Goal: Find specific page/section: Find specific page/section

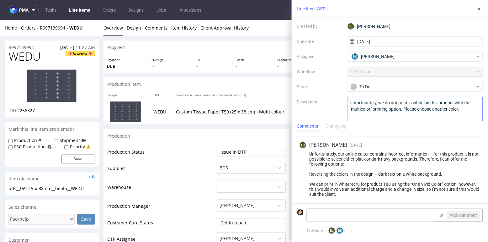
scroll to position [45, 0]
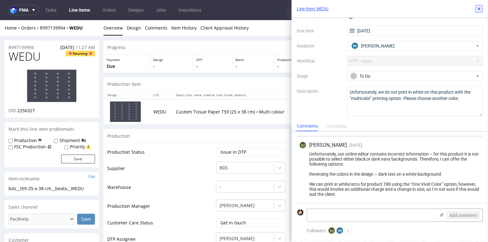
click at [479, 8] on use at bounding box center [479, 9] width 3 height 3
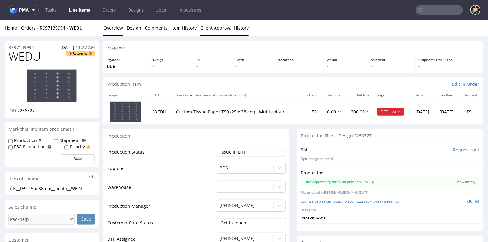
click at [221, 24] on link "Client Approval History" at bounding box center [225, 27] width 48 height 15
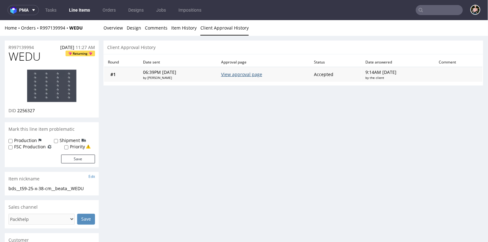
click at [242, 74] on link "View approval page" at bounding box center [241, 74] width 41 height 6
click at [110, 23] on link "Overview" at bounding box center [113, 27] width 19 height 15
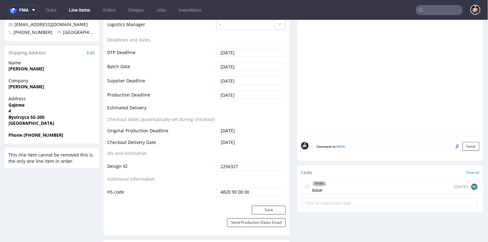
scroll to position [233, 0]
click at [335, 187] on div "To Do issue 8 days ago BK" at bounding box center [391, 187] width 176 height 15
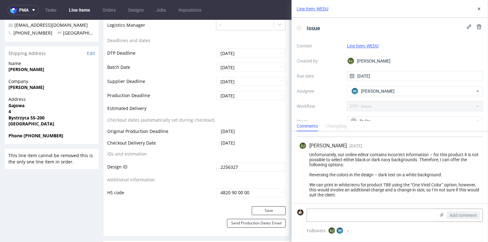
scroll to position [56, 0]
click at [372, 216] on textarea at bounding box center [371, 215] width 129 height 13
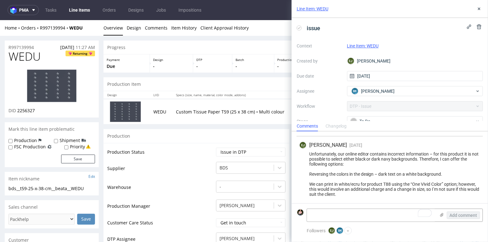
click at [48, 24] on div "Home Orders R997139994 WEDU Overview Design Comments Item History Client Approv…" at bounding box center [244, 28] width 488 height 16
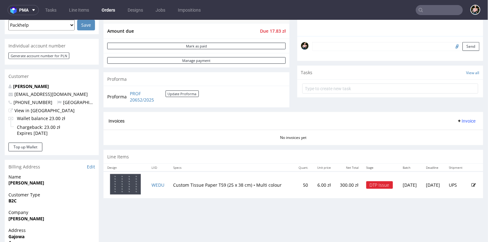
scroll to position [174, 0]
click at [438, 11] on input "text" at bounding box center [439, 10] width 47 height 10
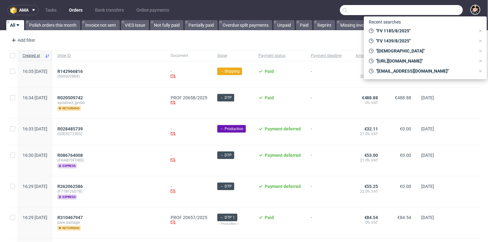
click at [437, 8] on input "text" at bounding box center [401, 10] width 123 height 10
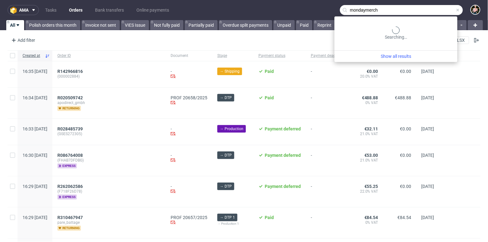
type input "mondaymerch"
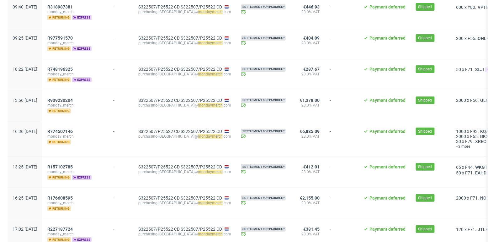
scroll to position [781, 0]
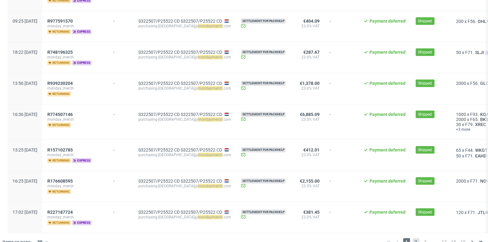
click at [413, 238] on span "2" at bounding box center [416, 242] width 7 height 8
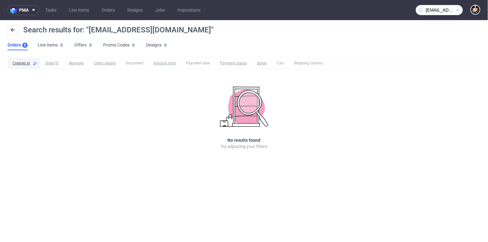
click at [460, 11] on span at bounding box center [458, 10] width 5 height 5
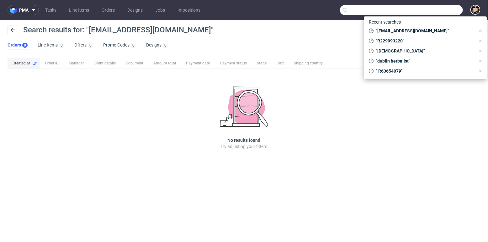
click at [445, 11] on input "text" at bounding box center [401, 10] width 123 height 10
paste input "R628262689"
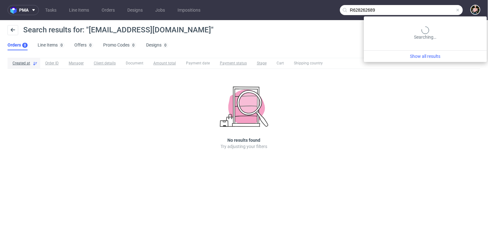
type input "R628262689"
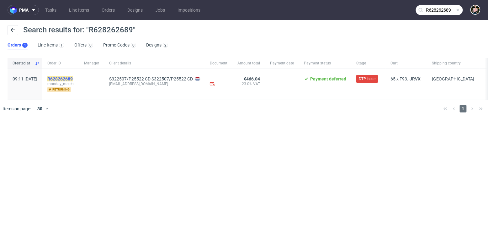
click at [72, 77] on mark "R628262689" at bounding box center [59, 78] width 25 height 5
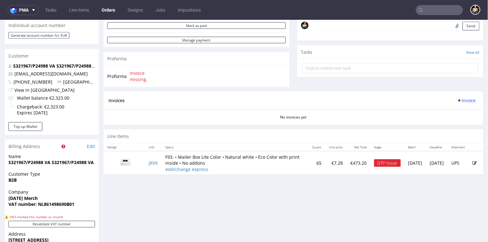
scroll to position [198, 0]
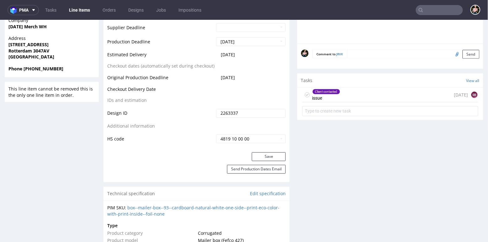
scroll to position [289, 0]
click at [387, 95] on div "Client contacted issue 1 day ago" at bounding box center [391, 94] width 176 height 15
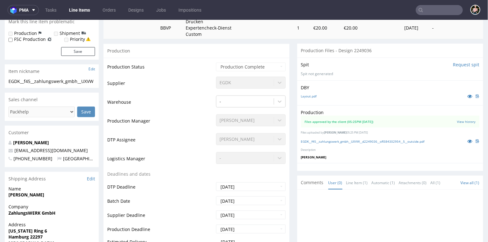
scroll to position [121, 0]
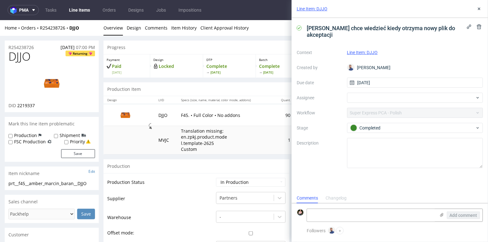
click at [334, 200] on div "Changelog" at bounding box center [336, 198] width 21 height 10
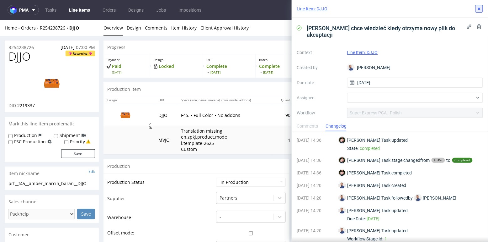
click at [479, 8] on use at bounding box center [479, 9] width 3 height 3
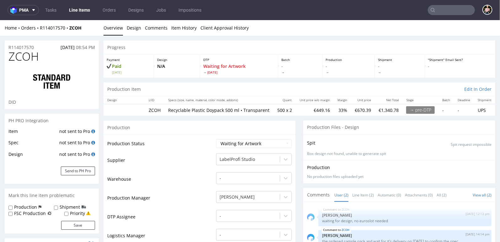
scroll to position [2, 0]
